Goal: Information Seeking & Learning: Learn about a topic

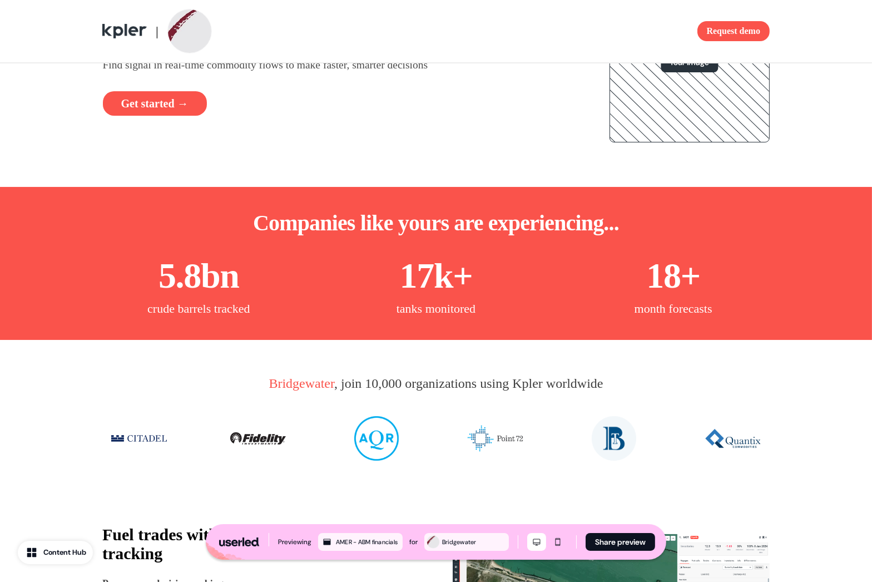
scroll to position [128, 0]
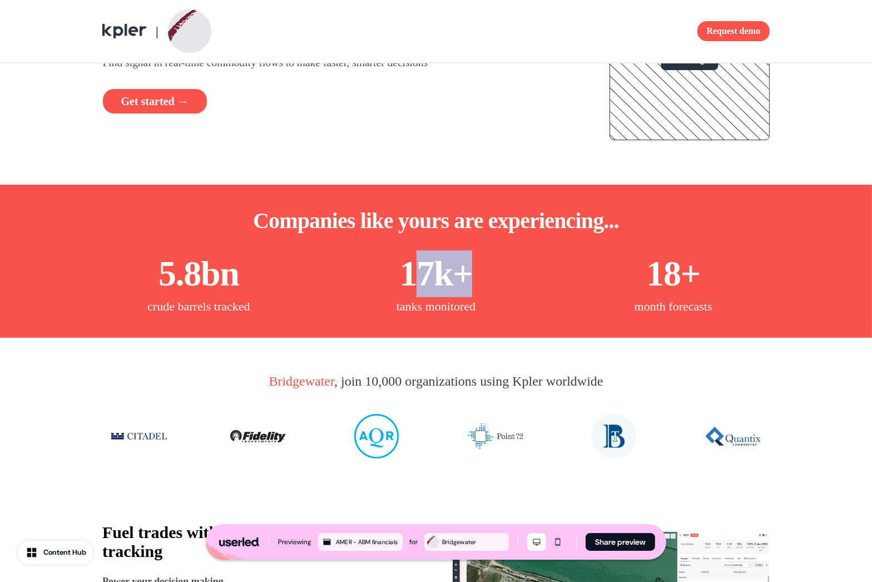
drag, startPoint x: 410, startPoint y: 267, endPoint x: 463, endPoint y: 282, distance: 54.8
click at [463, 281] on p "17k+" at bounding box center [436, 273] width 73 height 47
click at [530, 286] on div "5.8bn crude barrels tracked 17k+ tanks monitored 18+ month forecasts" at bounding box center [436, 282] width 690 height 65
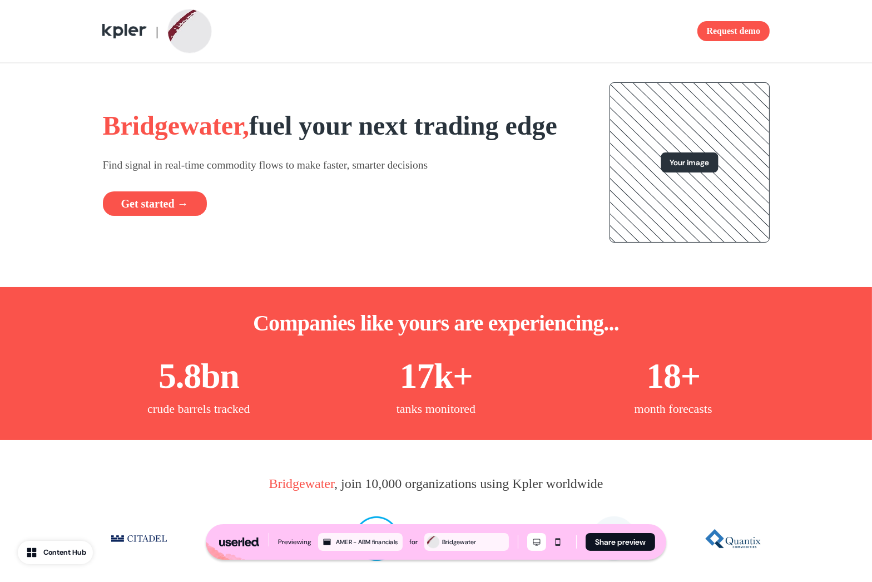
scroll to position [0, 0]
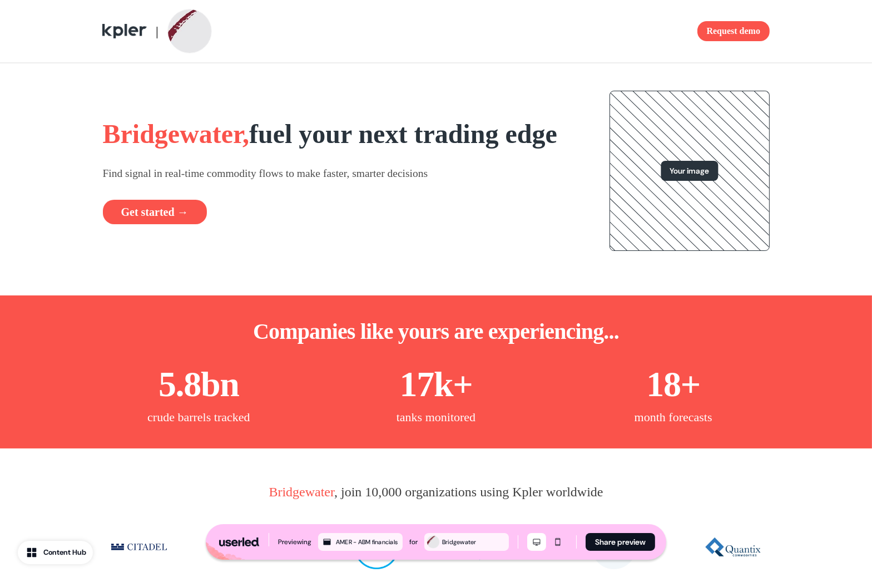
click at [415, 205] on div "Bridgewater, fuel your next trading edge Find signal in real-time commodity flo…" at bounding box center [342, 170] width 479 height 107
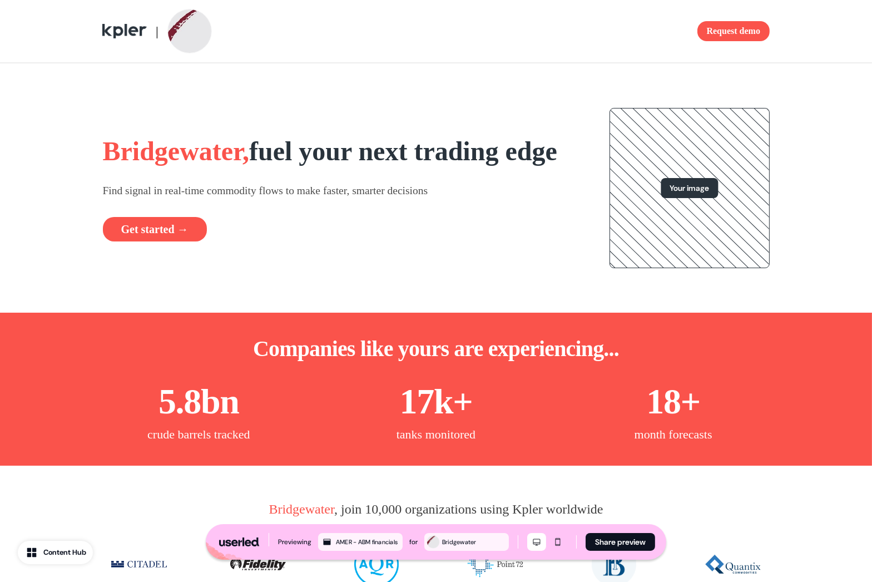
click at [529, 168] on h1 "Bridgewater, fuel your next trading edge" at bounding box center [342, 151] width 479 height 33
click at [549, 157] on h1 "Bridgewater, fuel your next trading edge" at bounding box center [342, 151] width 479 height 33
click at [511, 168] on h1 "Bridgewater, fuel your next trading edge" at bounding box center [342, 151] width 479 height 33
click at [581, 191] on div "Bridgewater, fuel your next trading edge Find signal in real-time commodity flo…" at bounding box center [436, 187] width 733 height 249
click at [533, 168] on h1 "Bridgewater, fuel your next trading edge" at bounding box center [342, 151] width 479 height 33
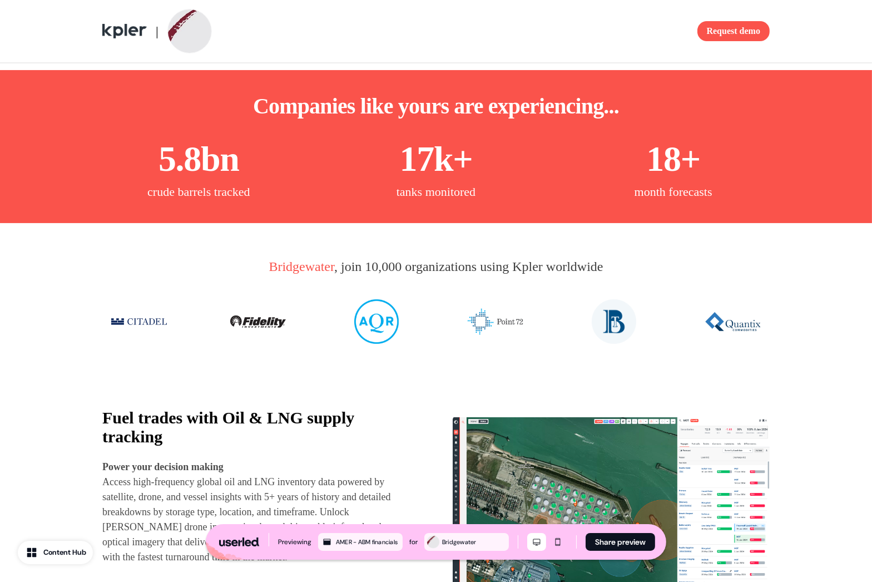
scroll to position [357, 0]
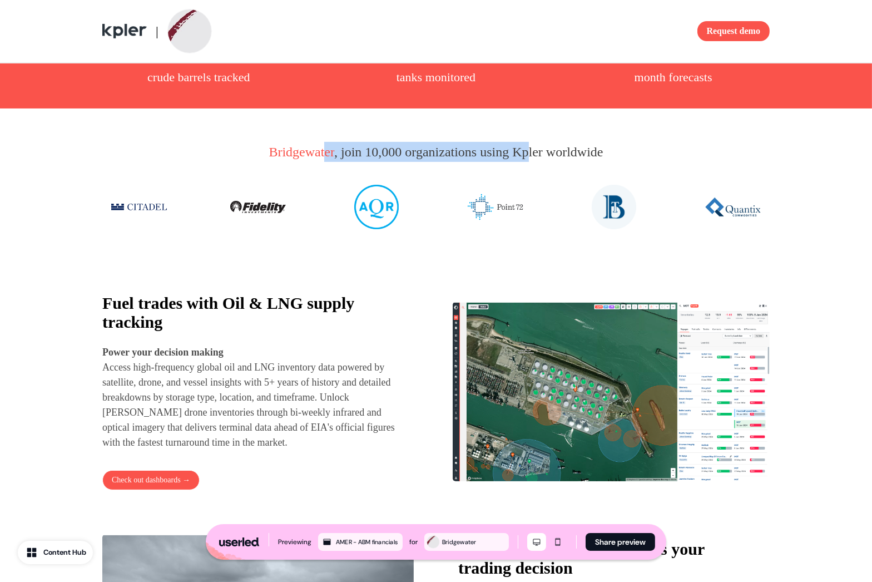
drag, startPoint x: 317, startPoint y: 168, endPoint x: 537, endPoint y: 175, distance: 219.7
click at [534, 162] on p "Bridgewater , join 10,000 organizations using Kpler worldwide" at bounding box center [436, 152] width 334 height 20
click at [537, 162] on p "Bridgewater , join 10,000 organizations using Kpler worldwide" at bounding box center [436, 152] width 334 height 20
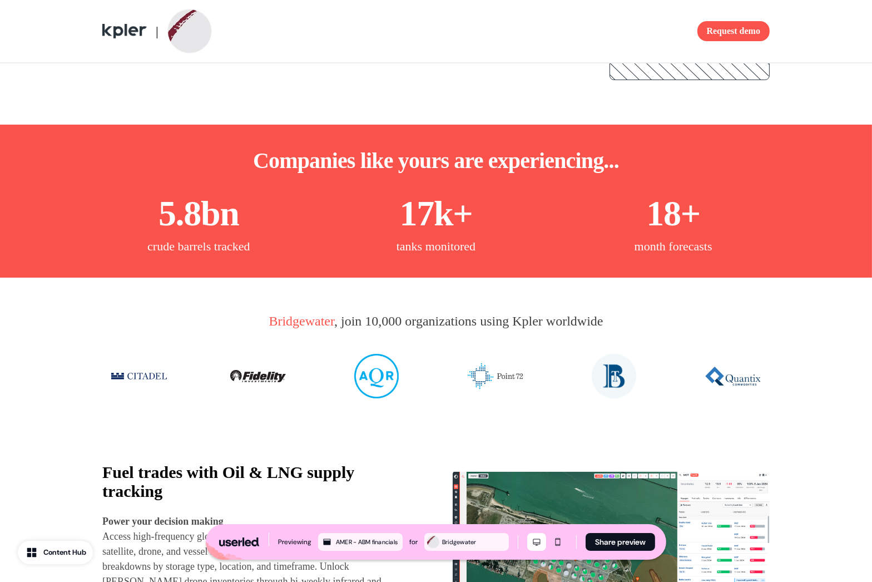
scroll to position [18, 0]
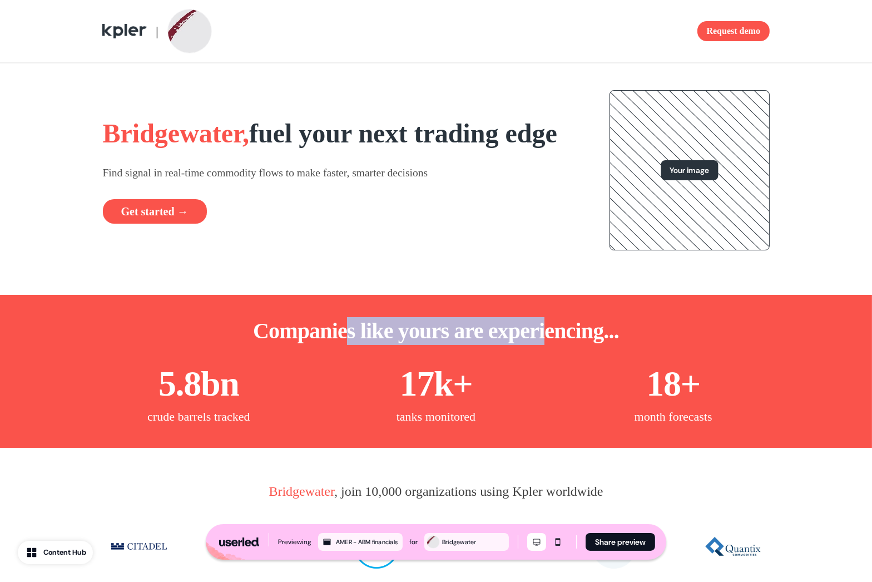
drag, startPoint x: 378, startPoint y: 332, endPoint x: 556, endPoint y: 337, distance: 178.6
click at [556, 337] on p "Companies like yours are experiencing..." at bounding box center [436, 331] width 366 height 28
click at [557, 337] on p "Companies like yours are experiencing..." at bounding box center [436, 331] width 366 height 28
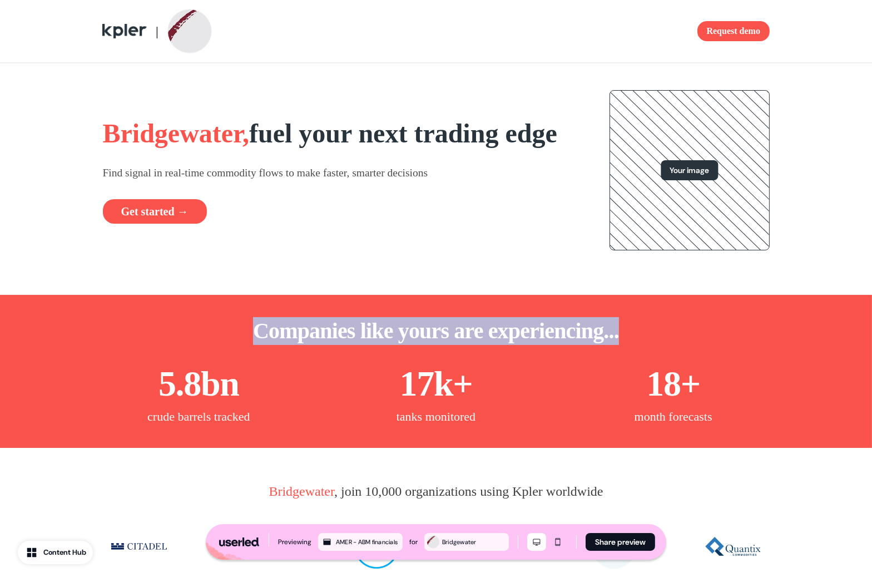
drag, startPoint x: 588, startPoint y: 330, endPoint x: 226, endPoint y: 330, distance: 361.4
click at [226, 330] on div "Companies like yours are experiencing... 5.8bn crude barrels tracked 17k+ tanks…" at bounding box center [436, 371] width 734 height 153
click at [318, 331] on p "Companies like yours are experiencing..." at bounding box center [436, 331] width 366 height 28
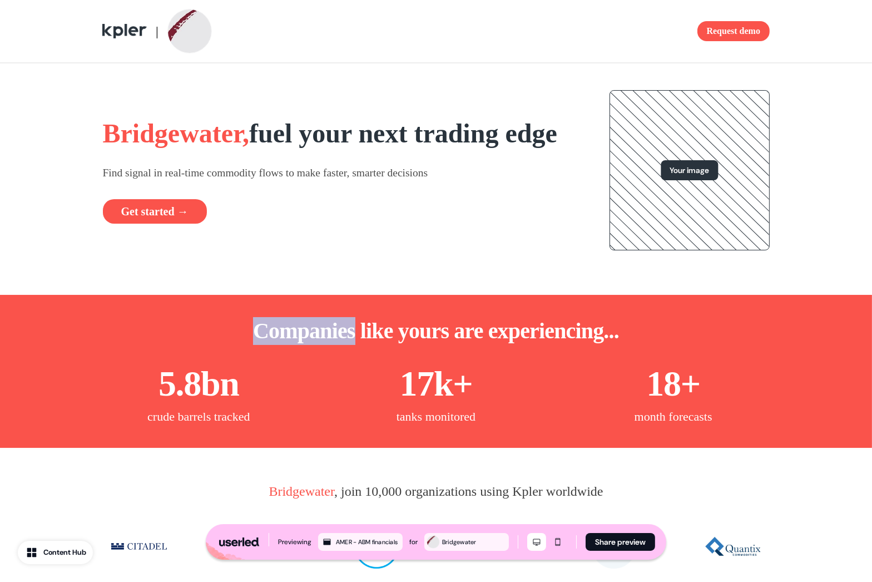
click at [318, 331] on p "Companies like yours are experiencing..." at bounding box center [436, 331] width 366 height 28
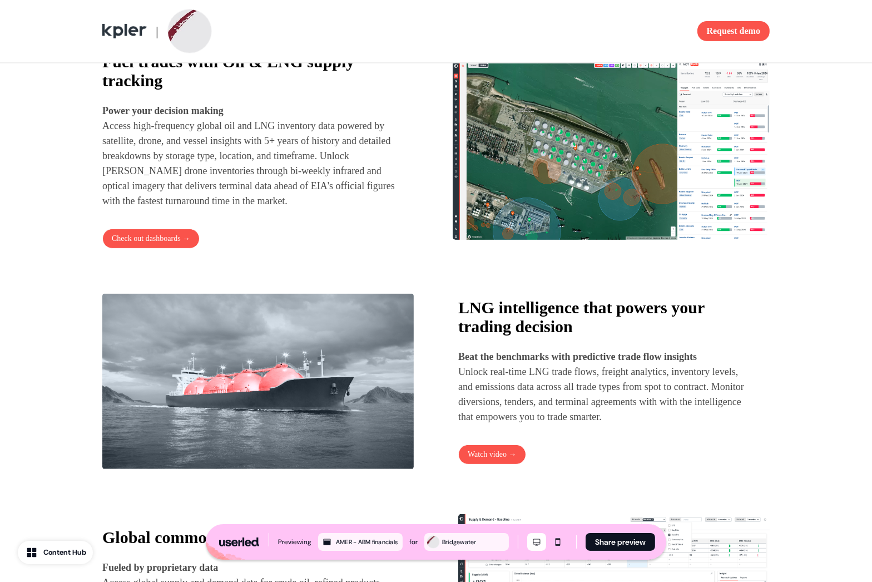
scroll to position [607, 0]
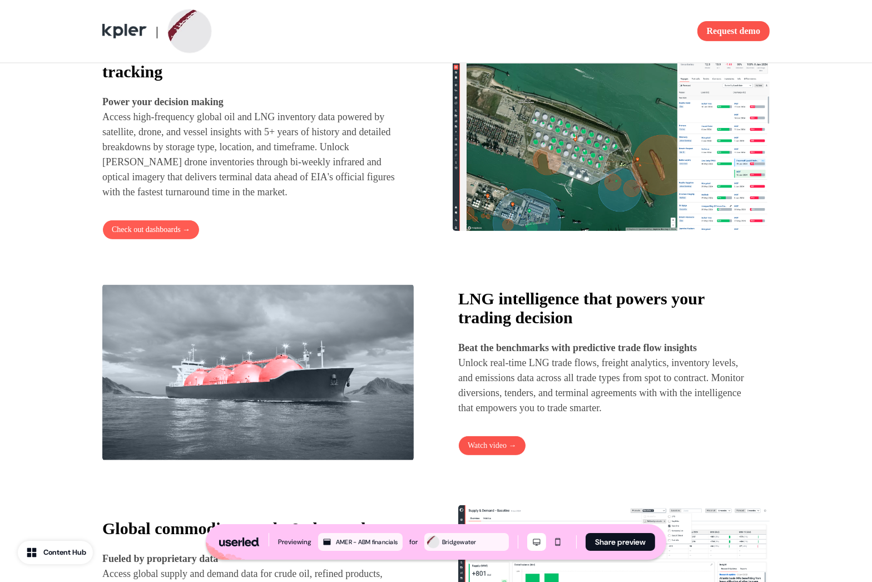
click at [173, 240] on button "Check out dashboards →" at bounding box center [150, 230] width 97 height 20
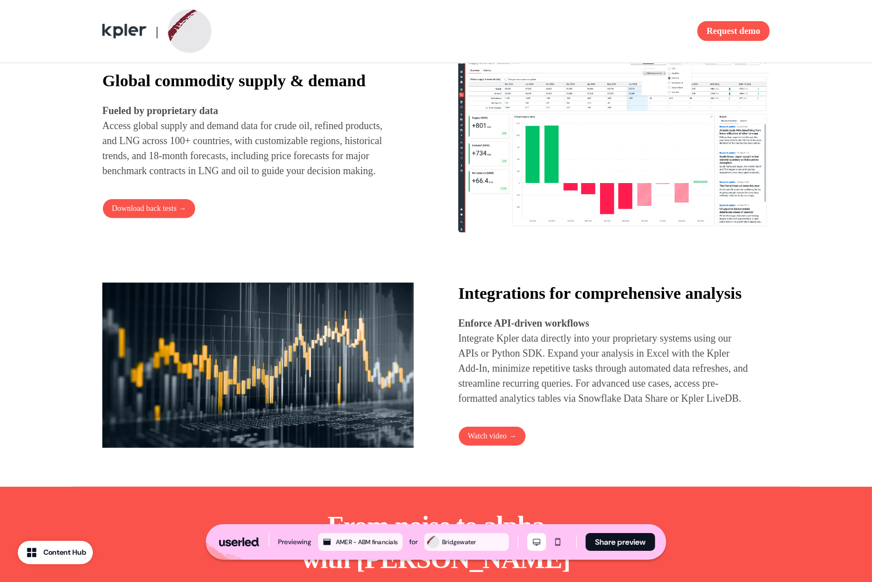
scroll to position [760, 0]
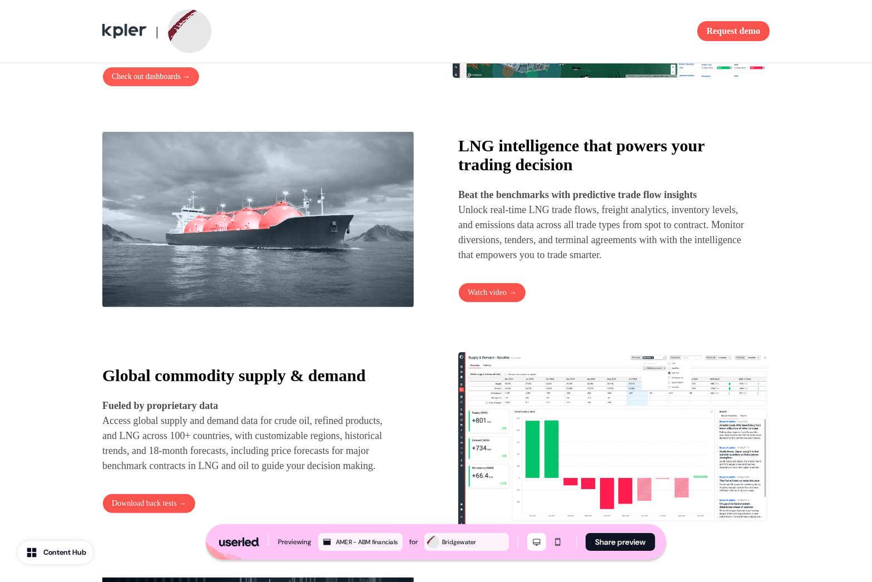
click at [174, 87] on button "Check out dashboards →" at bounding box center [150, 77] width 97 height 20
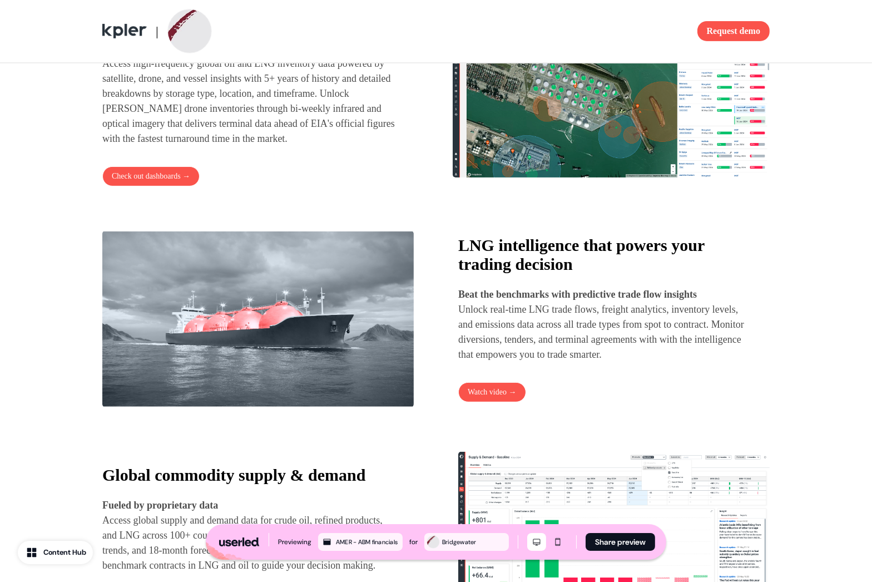
scroll to position [652, 0]
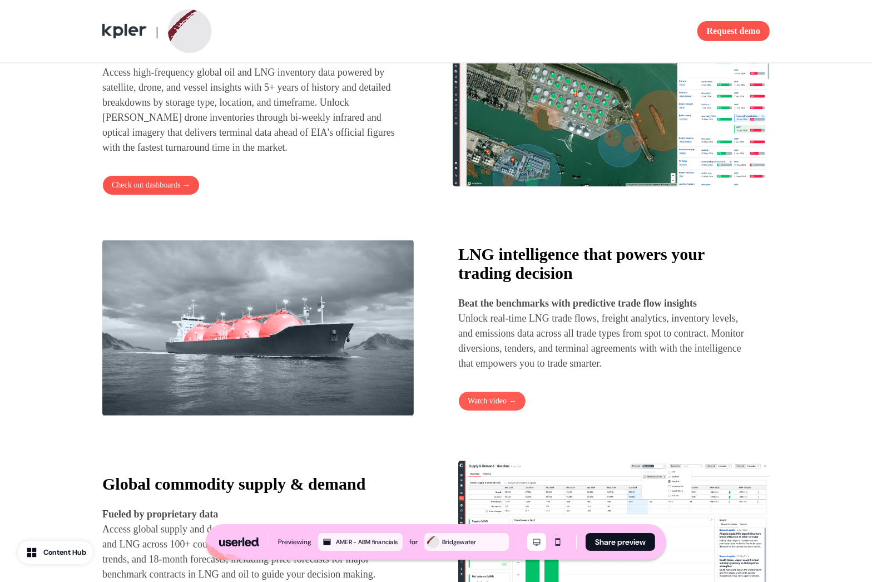
click at [496, 411] on button "Watch video →" at bounding box center [492, 401] width 68 height 20
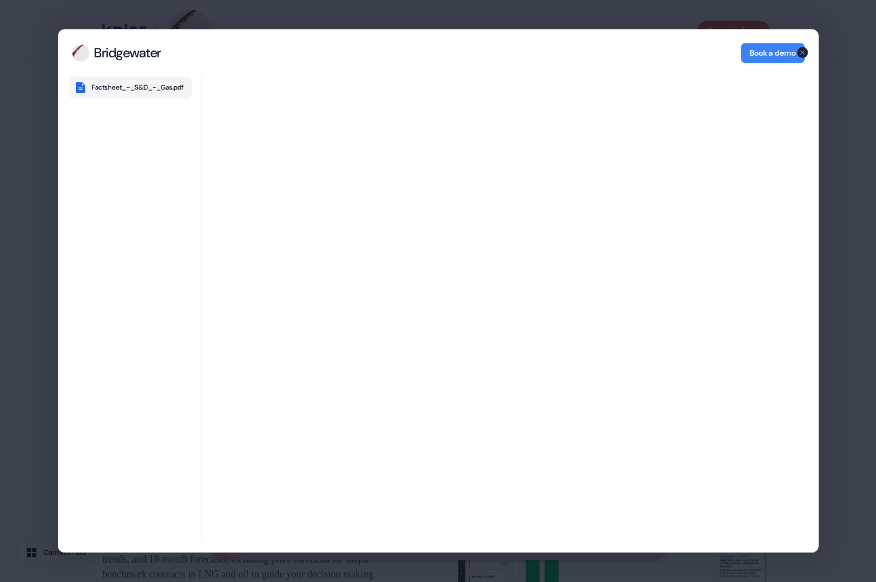
click at [331, 58] on div "Bridgewater Book a demo" at bounding box center [438, 52] width 760 height 47
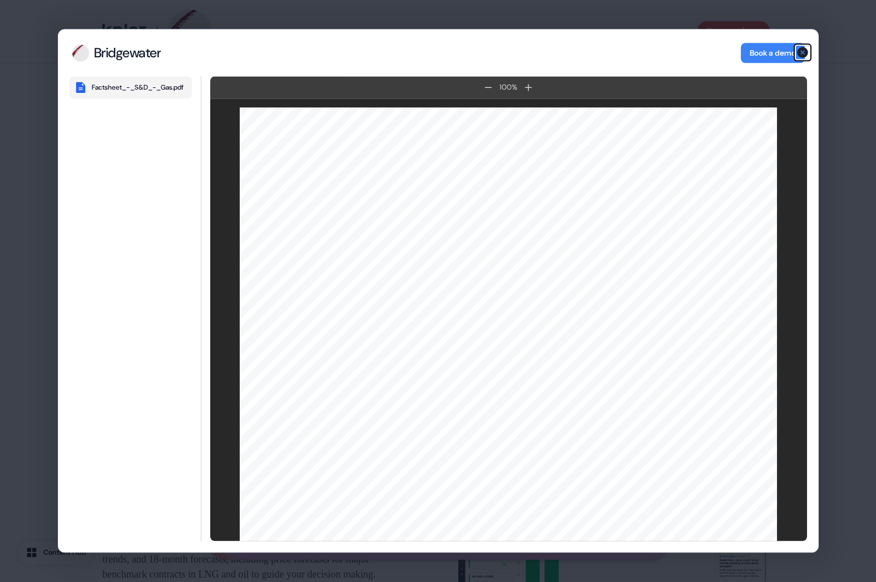
click at [804, 54] on icon "button" at bounding box center [802, 52] width 11 height 11
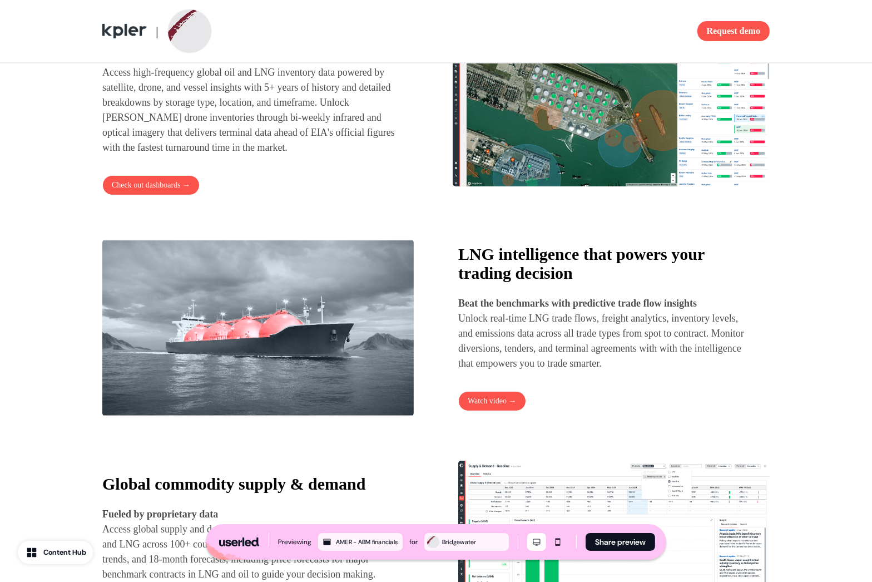
click at [528, 336] on p "Beat the benchmarks with predictive trade flow insights Unlock real-time LNG tr…" at bounding box center [603, 333] width 291 height 75
drag, startPoint x: 527, startPoint y: 341, endPoint x: 530, endPoint y: 346, distance: 6.8
click at [530, 346] on p "Beat the benchmarks with predictive trade flow insights Unlock real-time LNG tr…" at bounding box center [603, 333] width 291 height 75
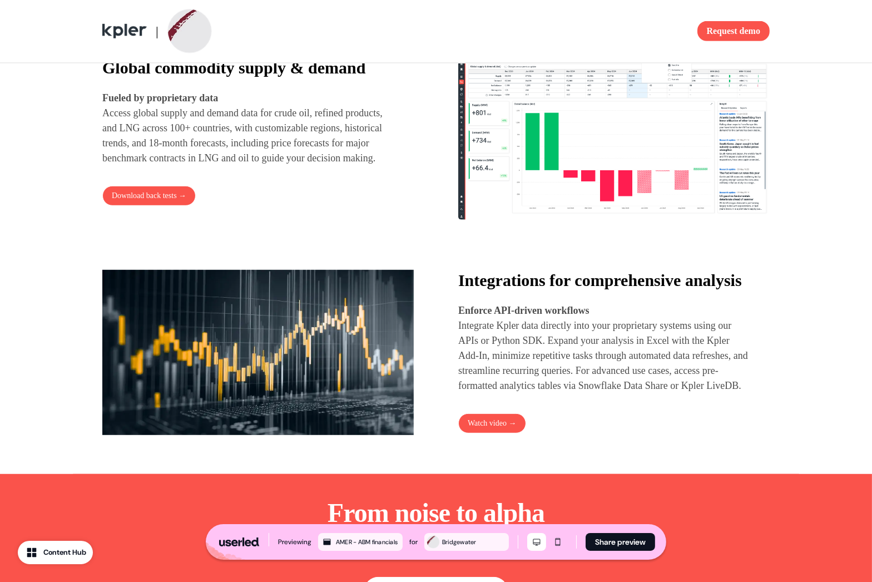
scroll to position [1077, 0]
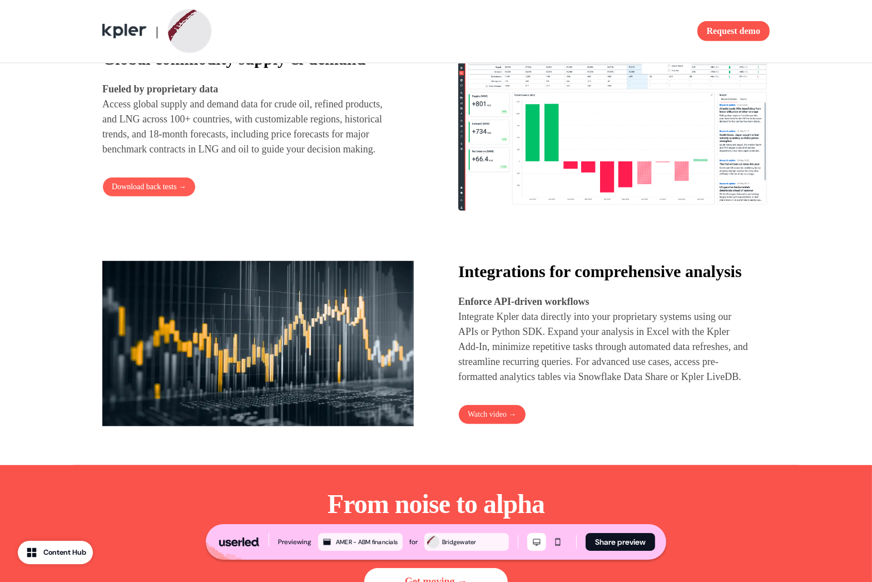
click at [170, 197] on button "Download back tests →" at bounding box center [148, 187] width 93 height 20
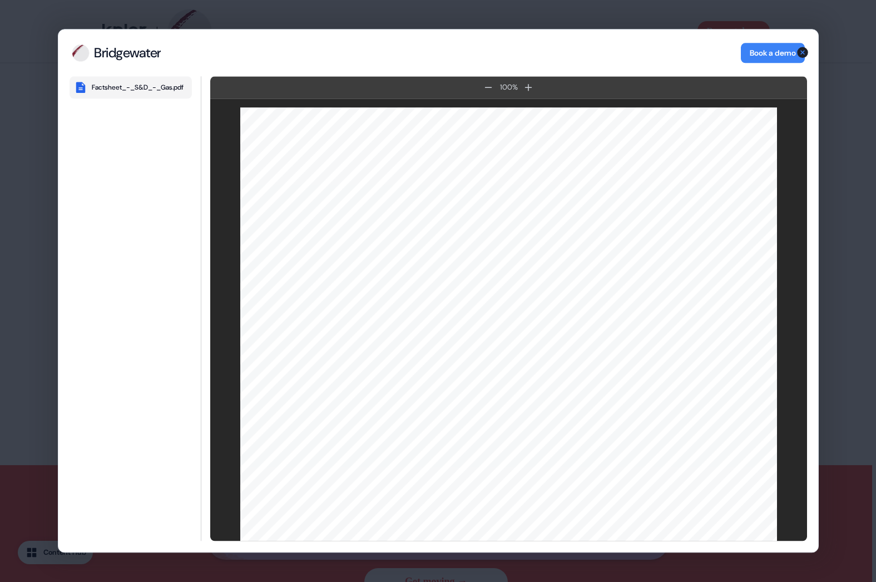
click at [317, 47] on div "Bridgewater Book a demo" at bounding box center [438, 52] width 760 height 47
drag, startPoint x: 265, startPoint y: 41, endPoint x: 143, endPoint y: 64, distance: 124.0
click at [115, 66] on div "Bridgewater Book a demo" at bounding box center [438, 52] width 760 height 47
click at [801, 53] on icon "button" at bounding box center [802, 52] width 11 height 11
click at [801, 53] on div "Bridgewater Bridgewater Book a demo Factsheet_-_S&D_-_Gas.pdf 100 % 100 % Facts…" at bounding box center [438, 290] width 761 height 523
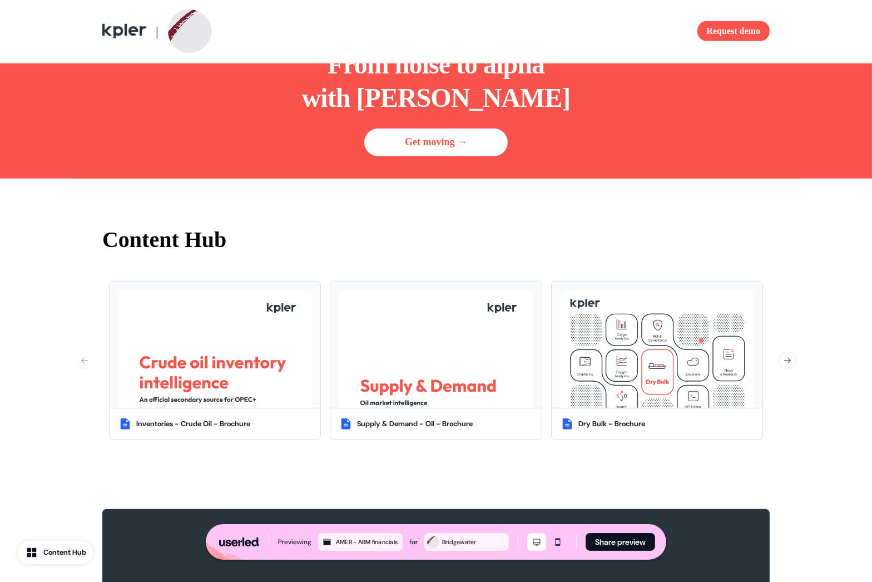
scroll to position [1435, 0]
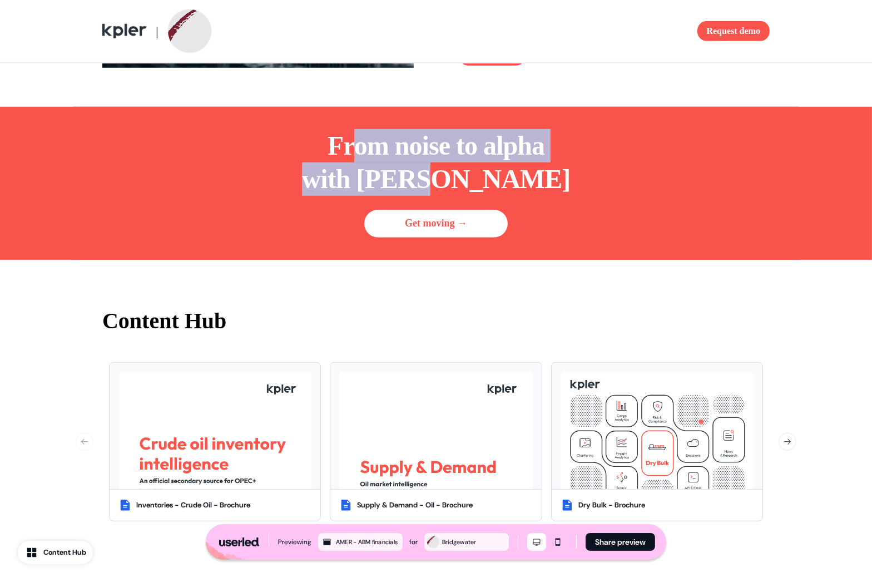
drag, startPoint x: 394, startPoint y: 201, endPoint x: 541, endPoint y: 232, distance: 150.5
click at [540, 196] on p "From noise to alpha with Kpler" at bounding box center [436, 162] width 269 height 67
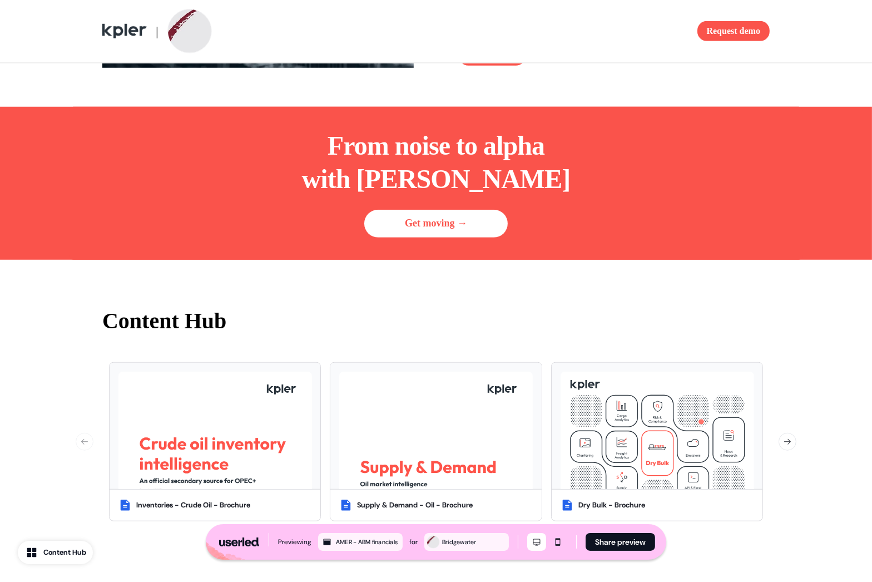
drag, startPoint x: 541, startPoint y: 232, endPoint x: 544, endPoint y: 239, distance: 8.0
click at [542, 196] on p "From noise to alpha with Kpler" at bounding box center [436, 162] width 269 height 67
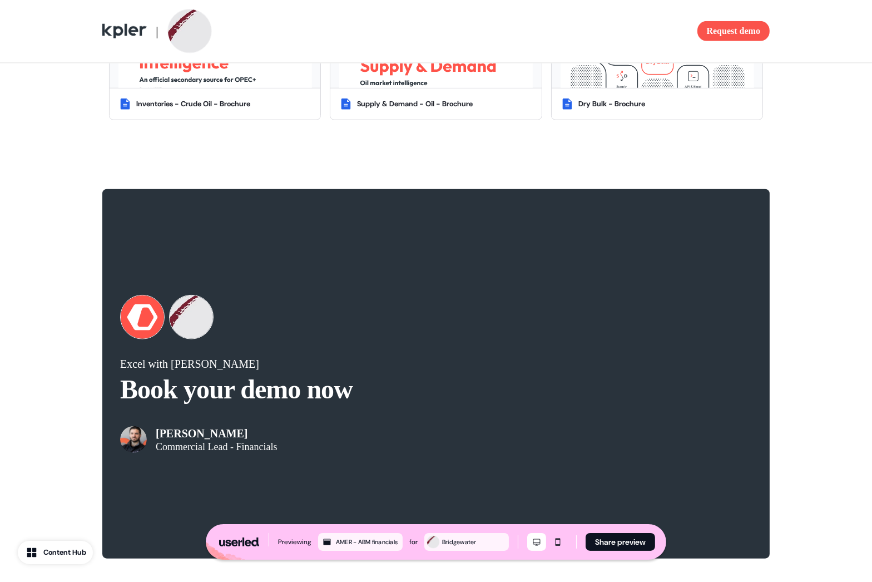
scroll to position [1971, 0]
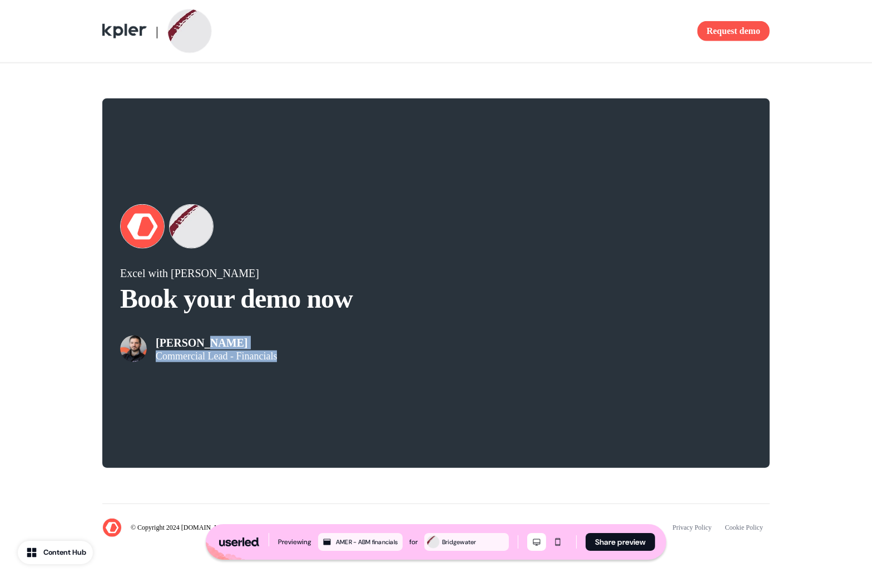
click at [352, 374] on div "Excel with Kpler Book your demo now [PERSON_NAME] Commercial Lead - Financials" at bounding box center [435, 282] width 667 height 369
click at [345, 408] on div at bounding box center [345, 408] width 0 height 0
click at [467, 274] on div "Excel with Kpler Book your demo now [PERSON_NAME] Commercial Lead - Financials" at bounding box center [435, 282] width 667 height 369
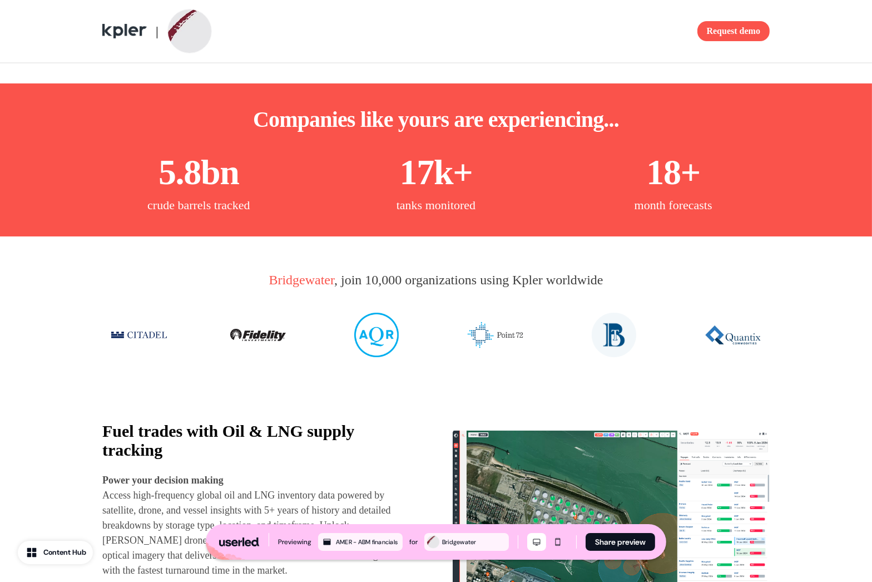
scroll to position [443, 0]
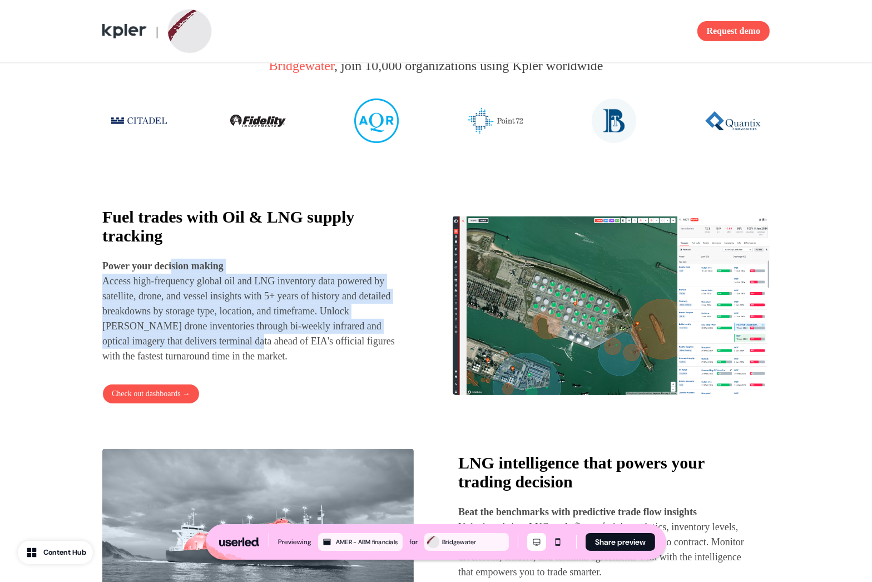
drag, startPoint x: 310, startPoint y: 366, endPoint x: 316, endPoint y: 370, distance: 7.6
click at [316, 364] on p "Power your decision making Access high-frequency global oil and LNG inventory d…" at bounding box center [250, 311] width 297 height 105
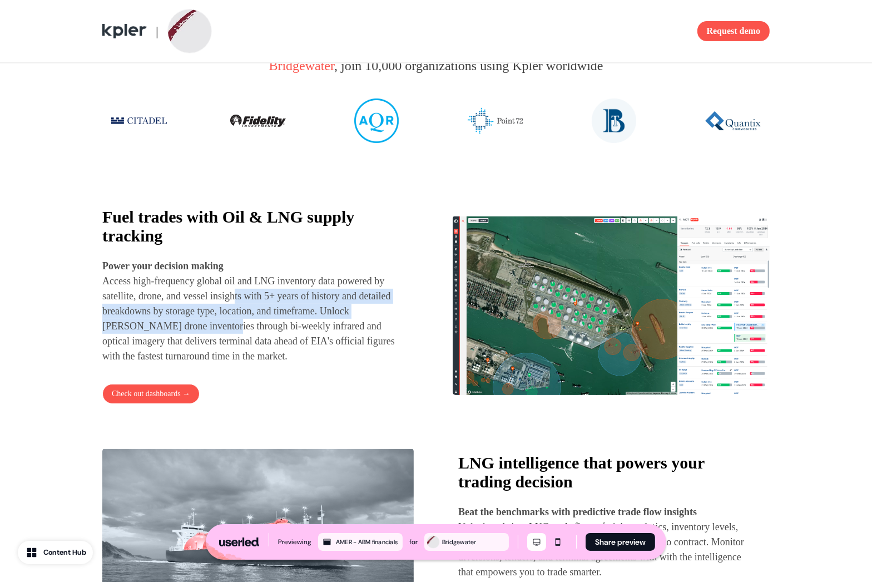
drag, startPoint x: 255, startPoint y: 327, endPoint x: 282, endPoint y: 365, distance: 46.6
click at [280, 363] on p "Power your decision making Access high-frequency global oil and LNG inventory d…" at bounding box center [250, 311] width 297 height 105
click at [282, 364] on p "Power your decision making Access high-frequency global oil and LNG inventory d…" at bounding box center [250, 311] width 297 height 105
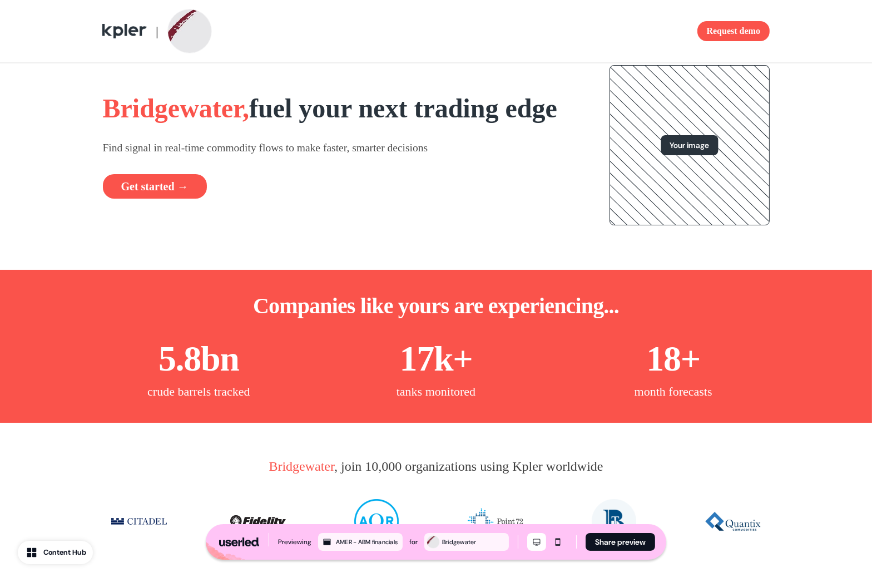
scroll to position [0, 0]
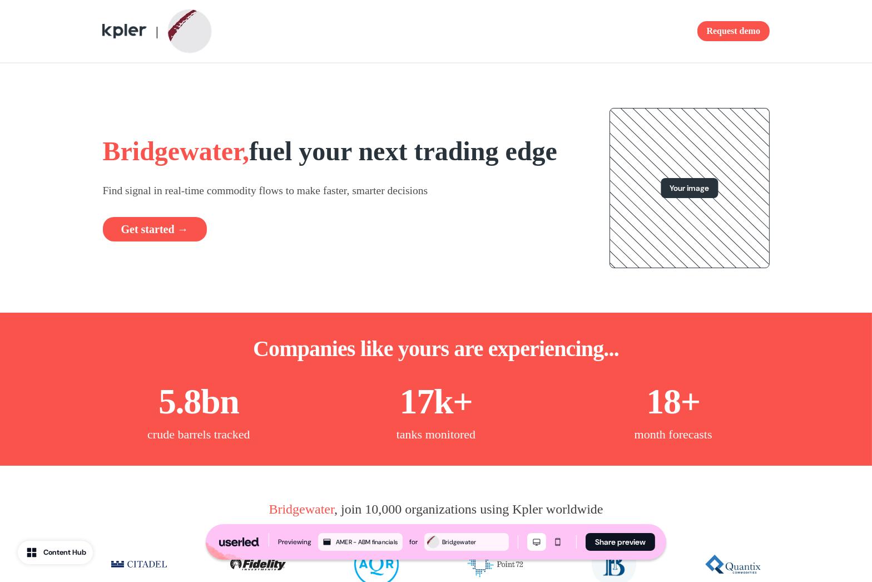
click at [510, 193] on div "Bridgewater, fuel your next trading edge Find signal in real-time commodity flo…" at bounding box center [342, 188] width 479 height 107
